Goal: Transaction & Acquisition: Purchase product/service

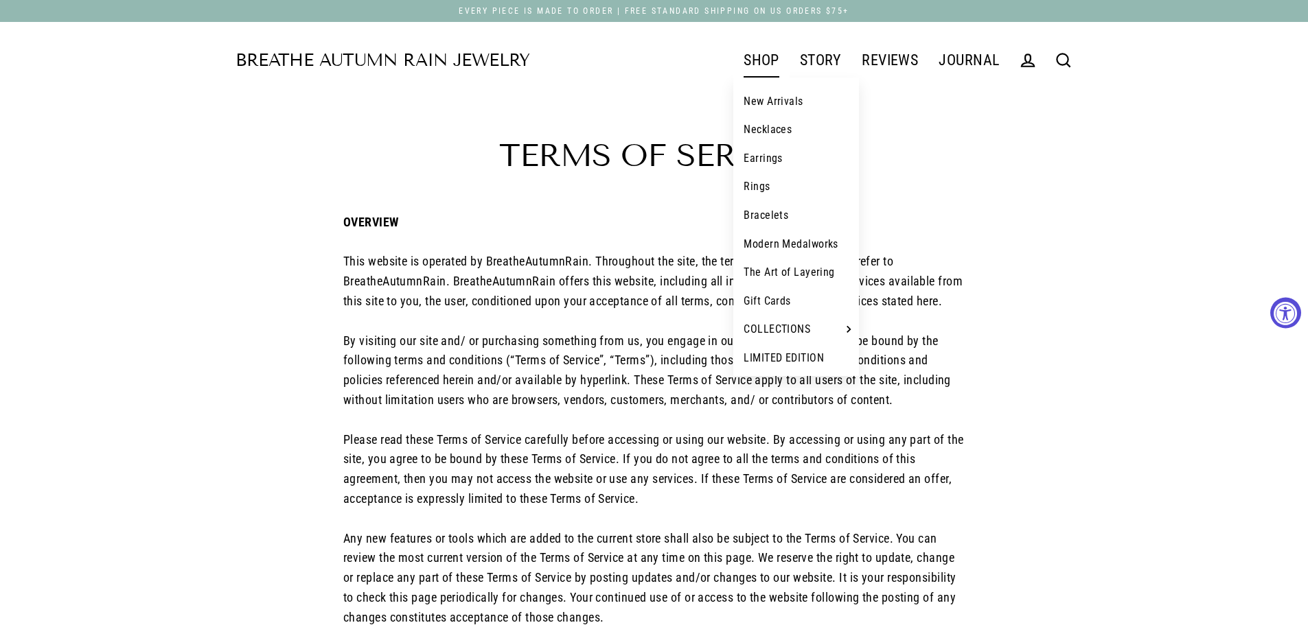
click at [757, 62] on link "SHOP" at bounding box center [761, 60] width 56 height 34
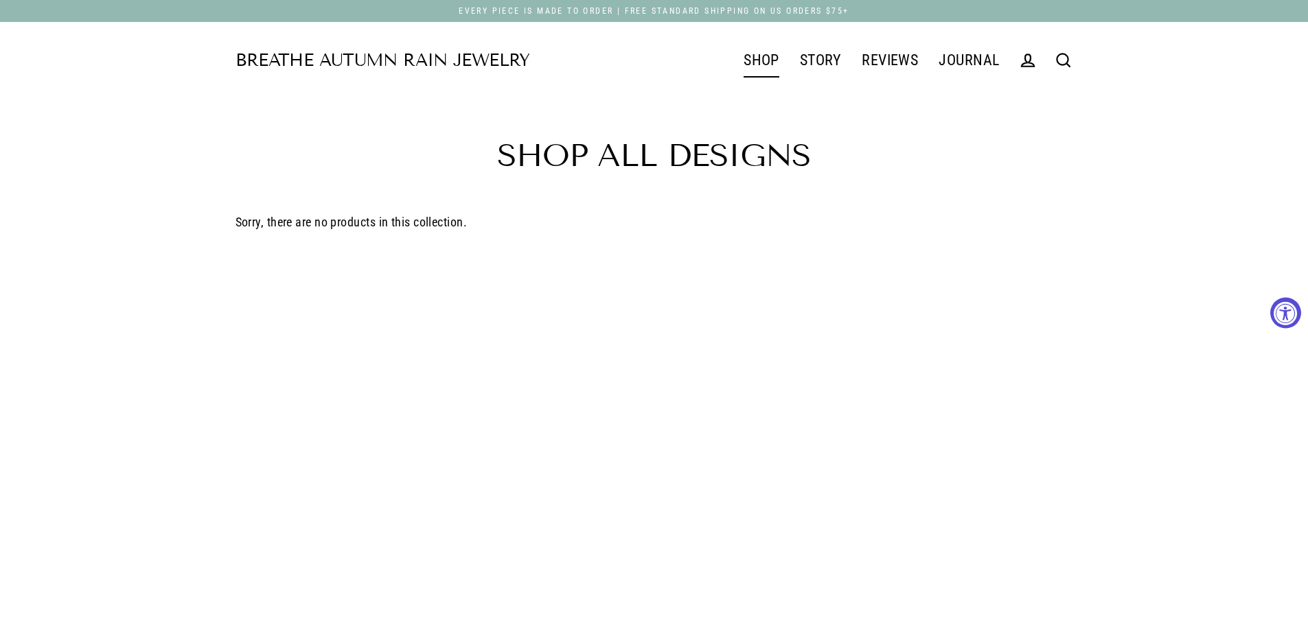
click at [461, 60] on link "Breathe Autumn Rain Jewelry" at bounding box center [382, 60] width 294 height 17
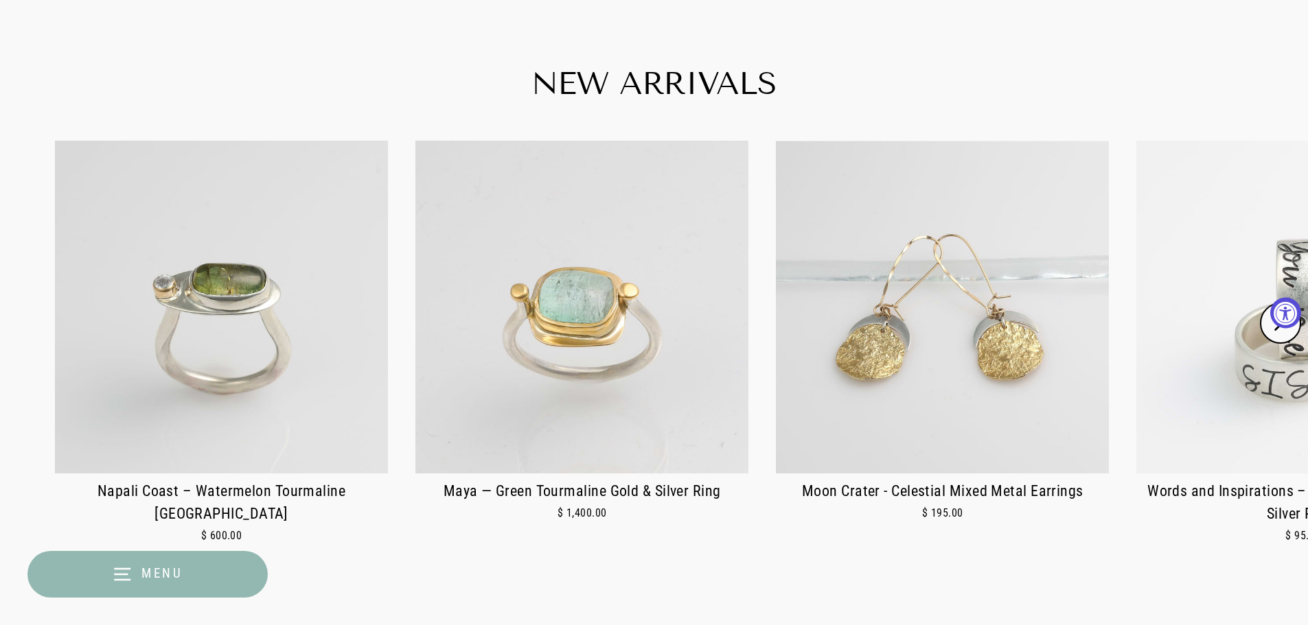
scroll to position [755, 0]
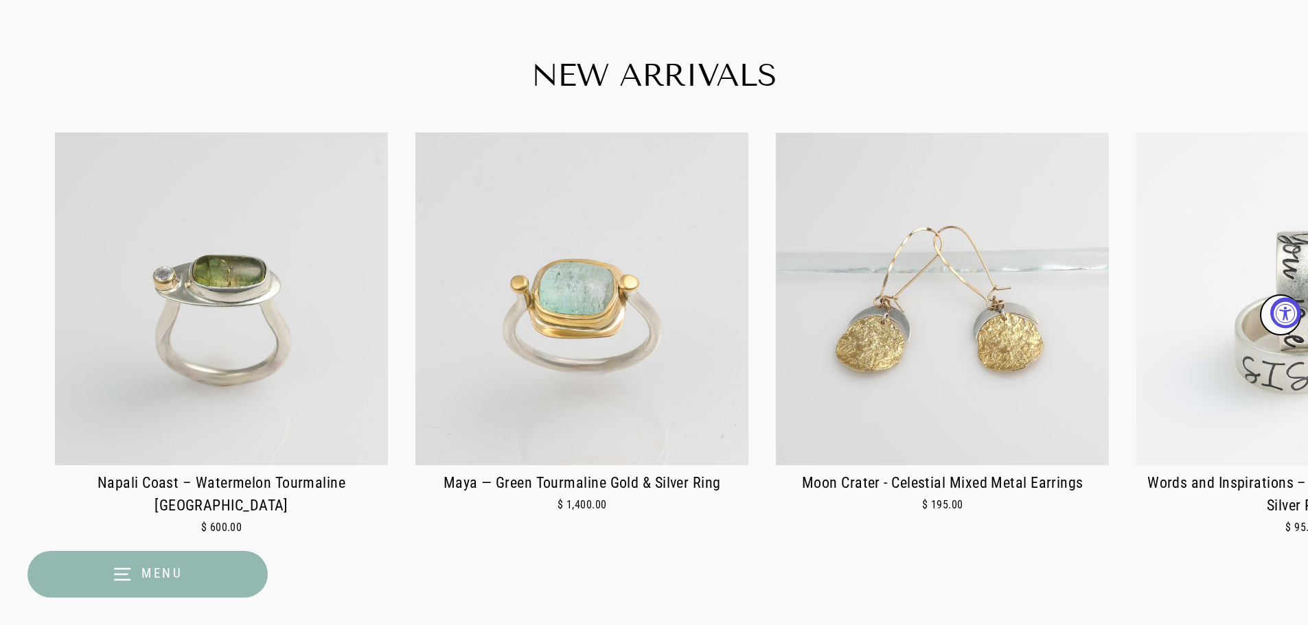
click at [618, 350] on img at bounding box center [581, 298] width 333 height 333
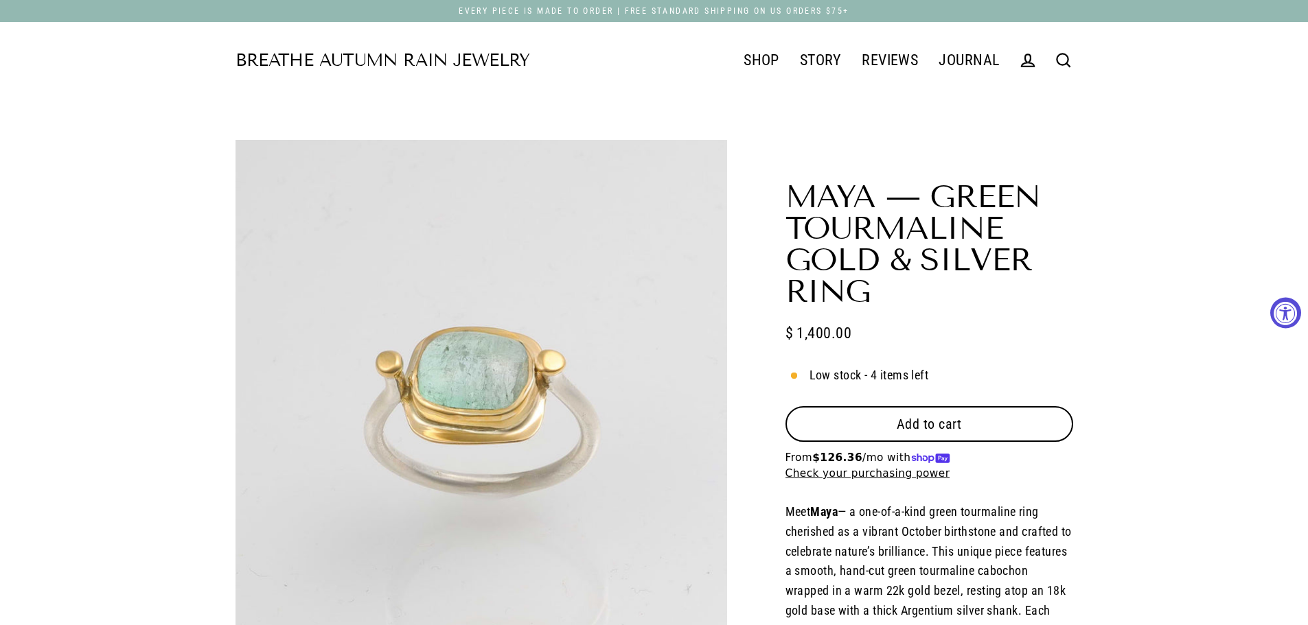
select select "3"
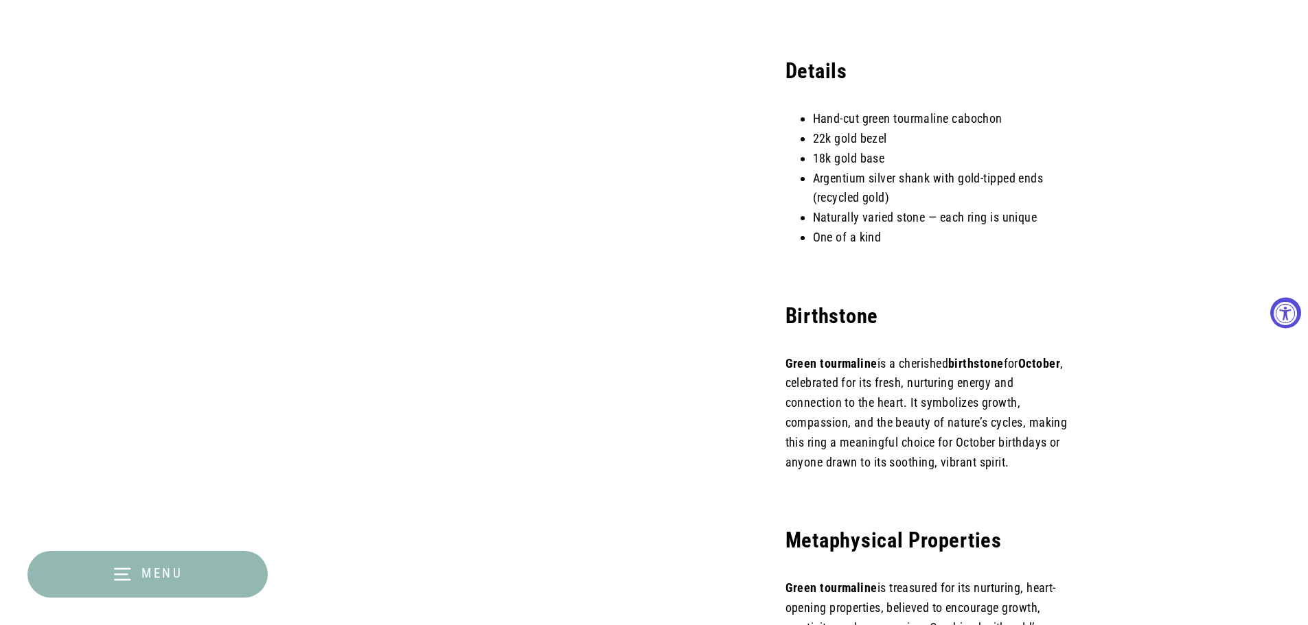
scroll to position [961, 0]
